Goal: Information Seeking & Learning: Learn about a topic

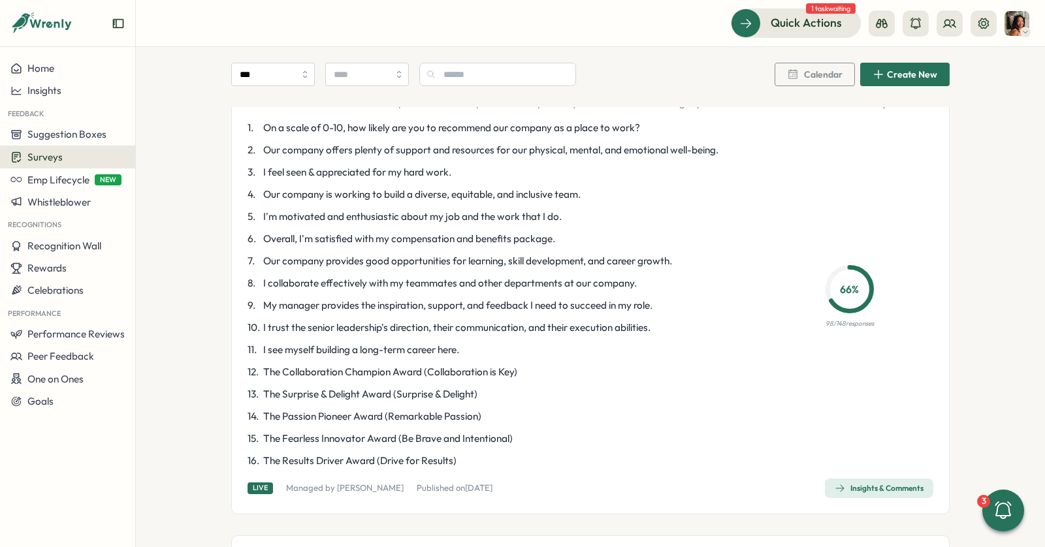
scroll to position [4, 0]
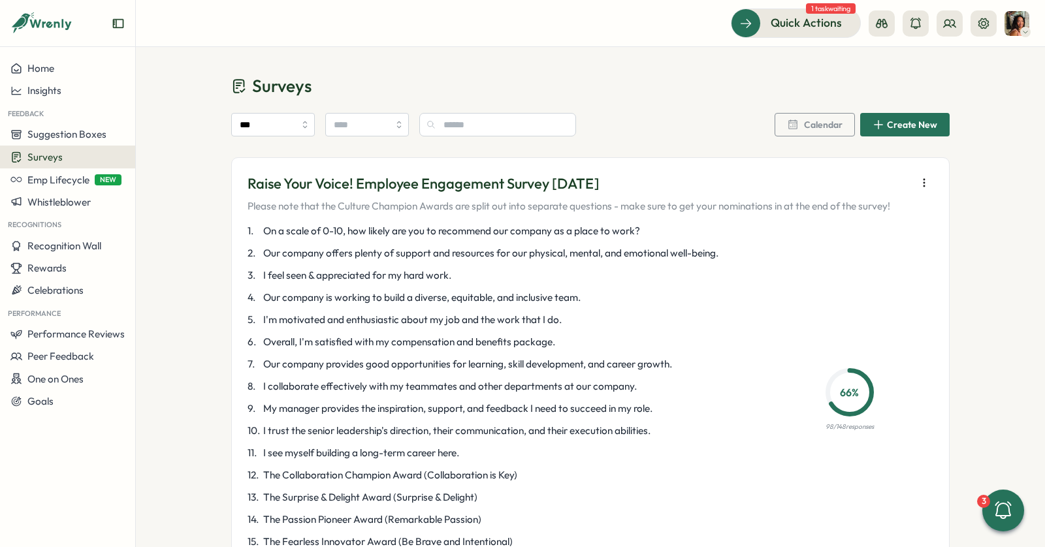
click at [923, 182] on icon "button" at bounding box center [923, 182] width 13 height 13
click at [596, 270] on p "3 . I feel seen & appreciated for my hard work." at bounding box center [498, 275] width 503 height 14
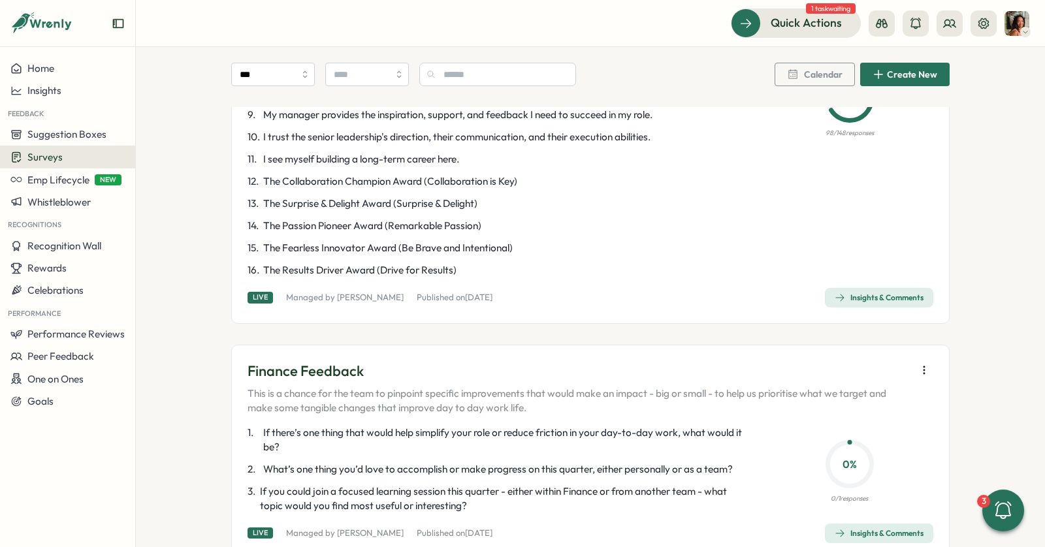
click at [873, 296] on div "Insights & Comments" at bounding box center [878, 297] width 89 height 10
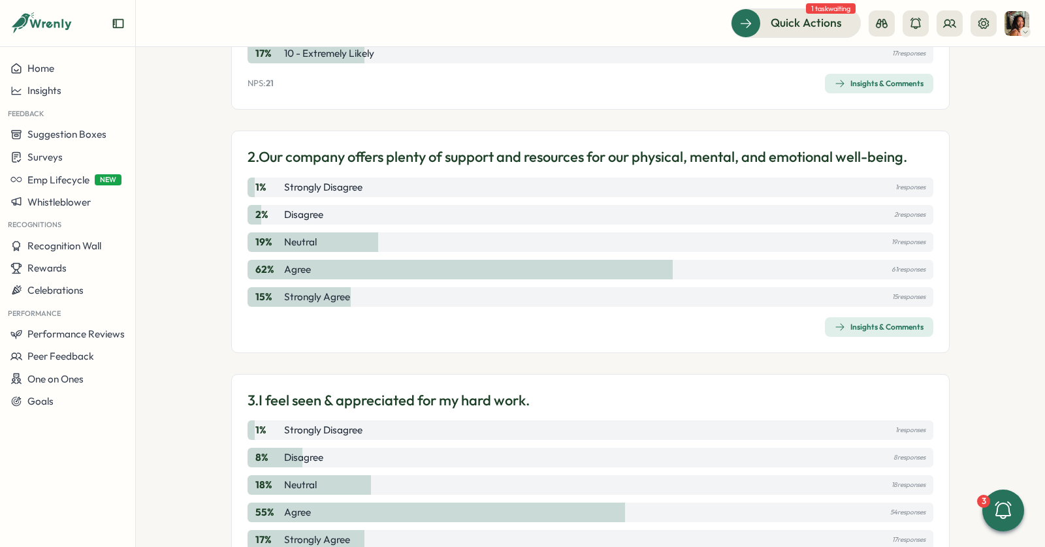
scroll to position [572, 0]
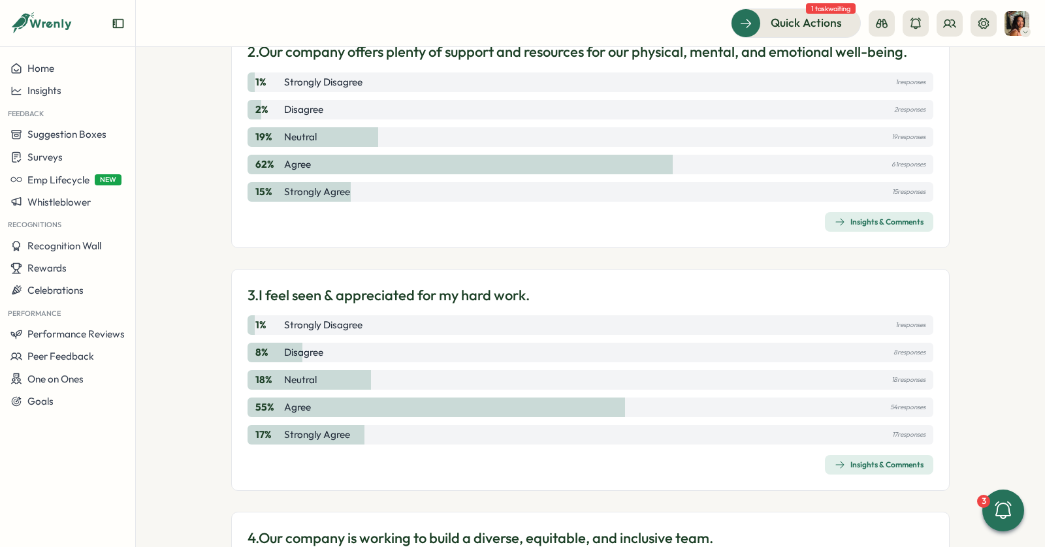
click at [825, 462] on button "Insights & Comments" at bounding box center [879, 465] width 108 height 20
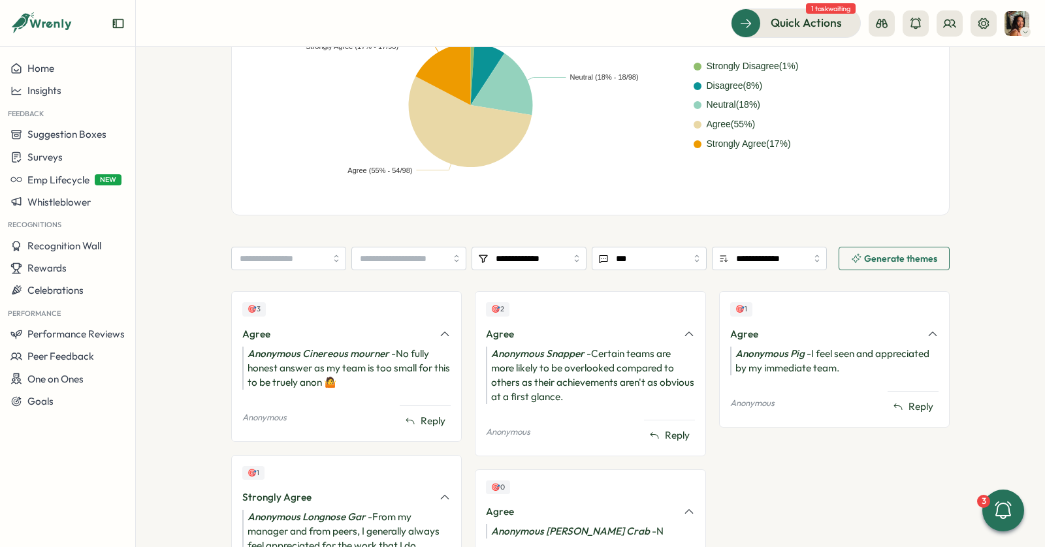
scroll to position [452, 0]
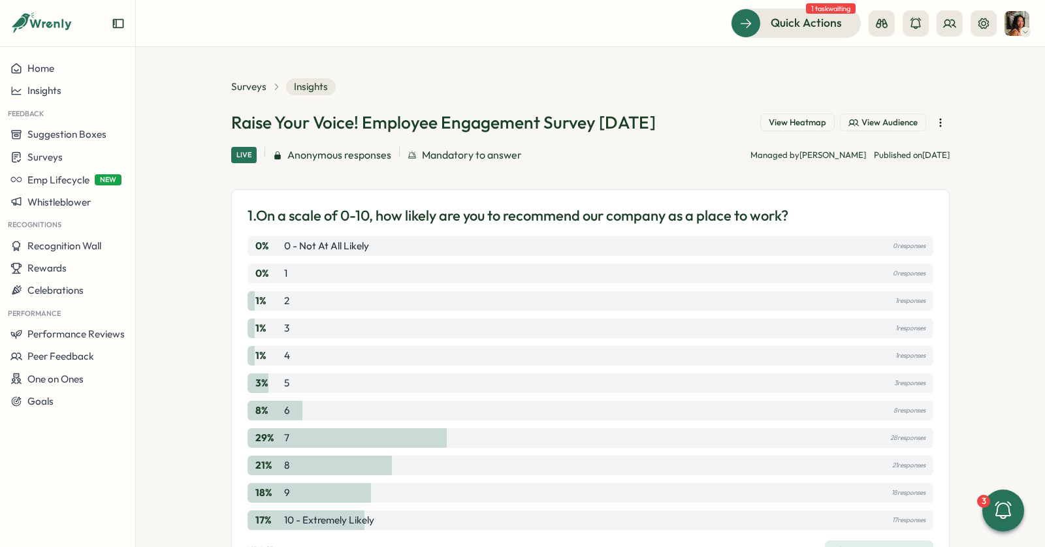
click at [783, 120] on span "View Heatmap" at bounding box center [796, 123] width 57 height 12
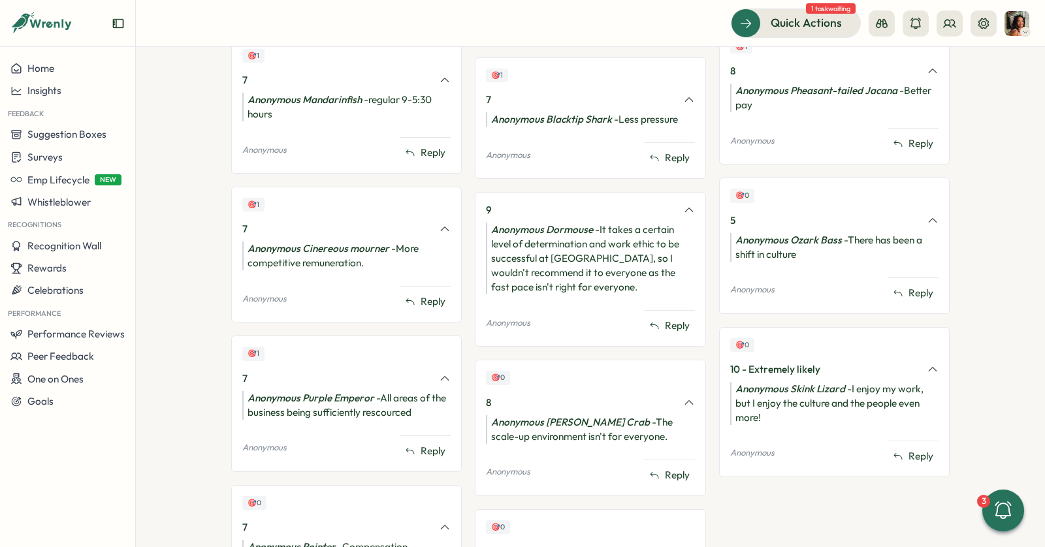
scroll to position [2187, 0]
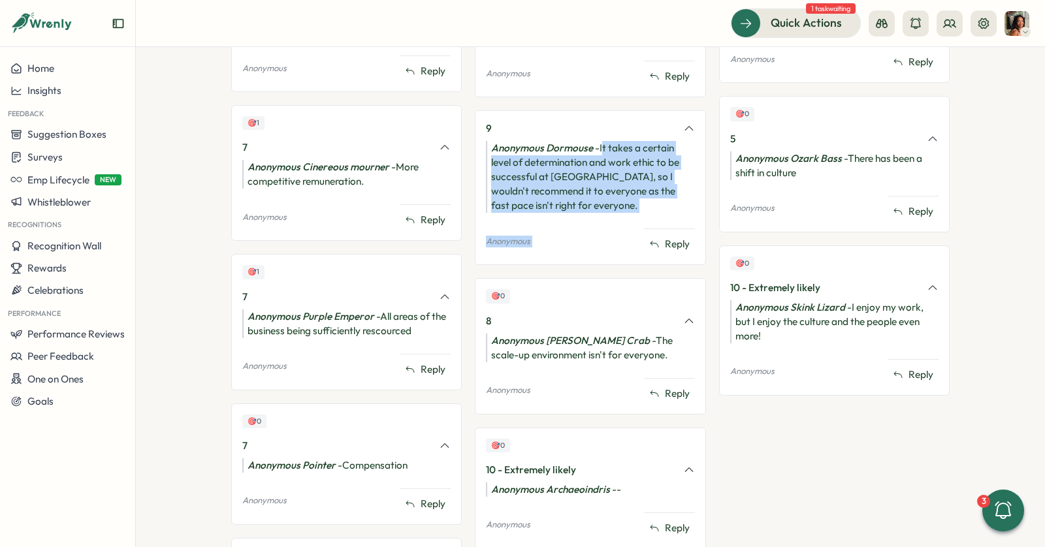
drag, startPoint x: 600, startPoint y: 113, endPoint x: 599, endPoint y: 178, distance: 64.6
click at [599, 178] on div "9 Anonymous Dormouse - It takes a certain level of determination and work ethic…" at bounding box center [590, 187] width 230 height 155
drag, startPoint x: 599, startPoint y: 174, endPoint x: 601, endPoint y: 100, distance: 73.8
click at [601, 110] on div "9 Anonymous Dormouse - It takes a certain level of determination and work ethic…" at bounding box center [590, 187] width 230 height 155
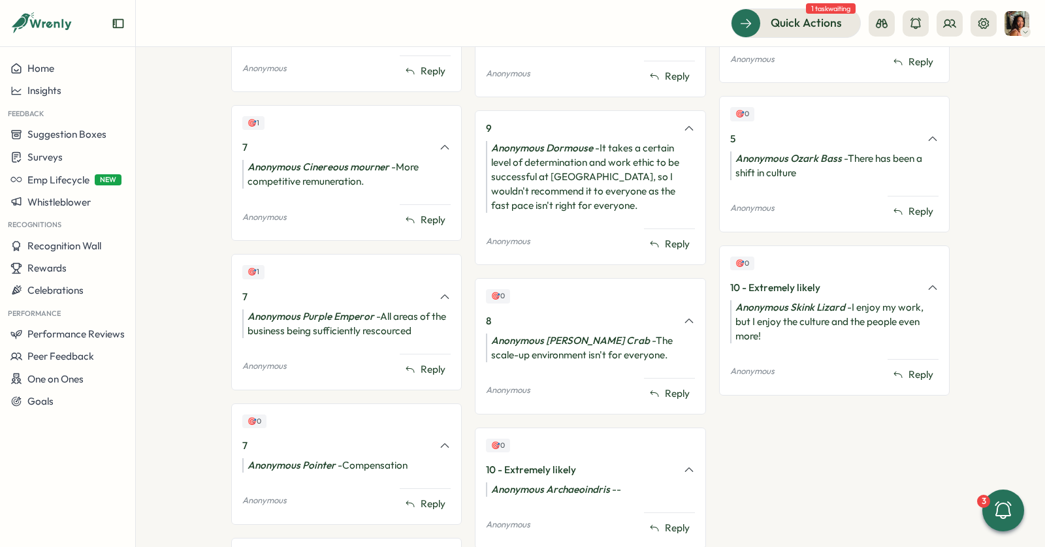
click at [601, 121] on div "9" at bounding box center [580, 128] width 189 height 14
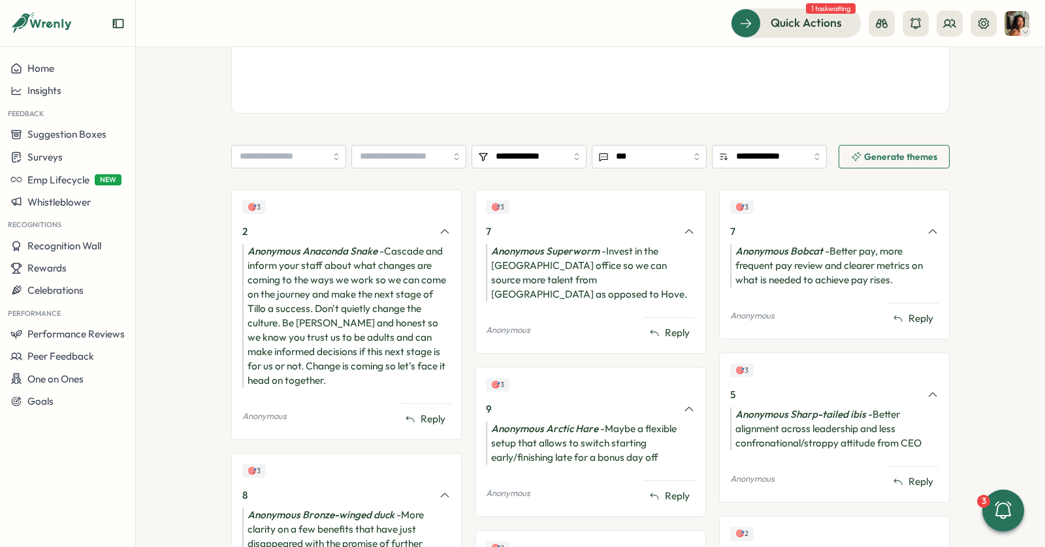
scroll to position [993, 0]
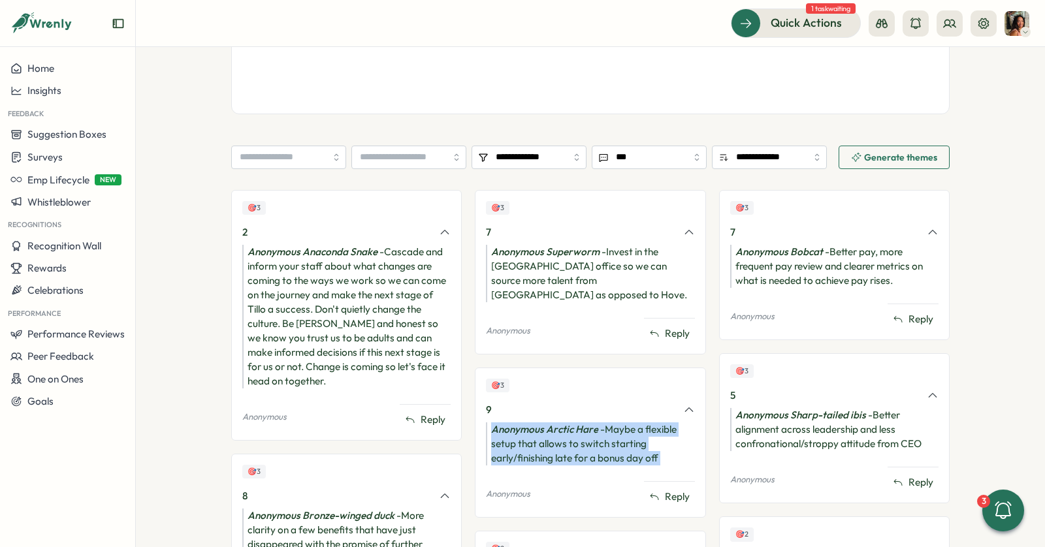
drag, startPoint x: 582, startPoint y: 373, endPoint x: 535, endPoint y: 441, distance: 82.7
click at [535, 441] on div "🎯 3 9 Anonymous Arctic Hare - Maybe a flexible setup that allows to switch star…" at bounding box center [590, 443] width 230 height 150
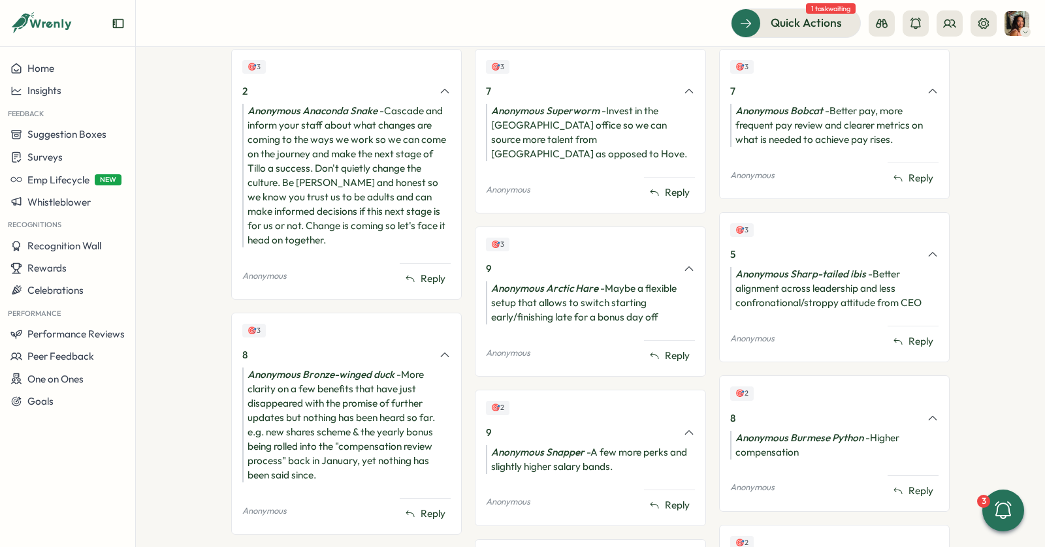
scroll to position [1135, 0]
